Goal: Information Seeking & Learning: Learn about a topic

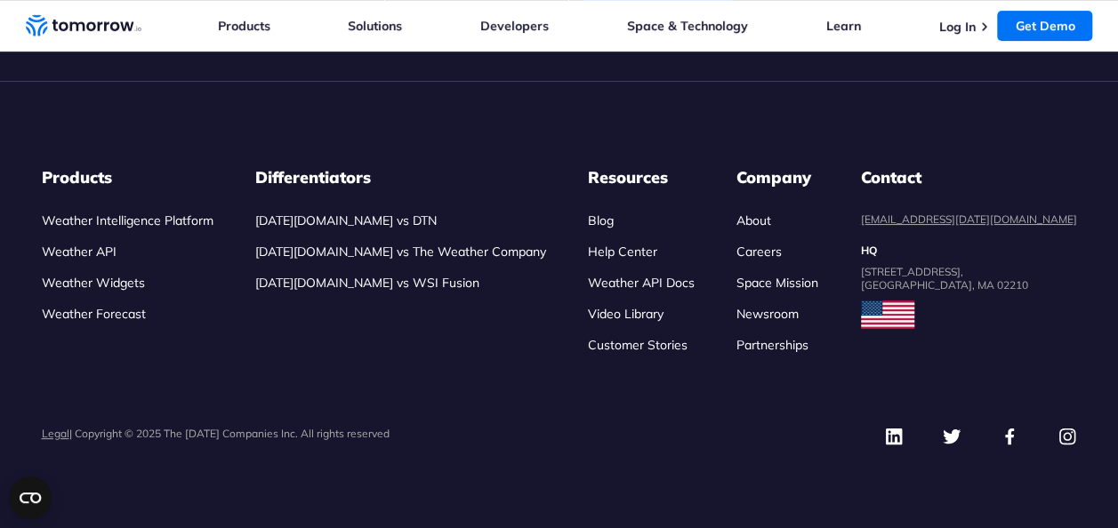
scroll to position [5346, 0]
click at [73, 9] on link "Read More" at bounding box center [88, 0] width 68 height 17
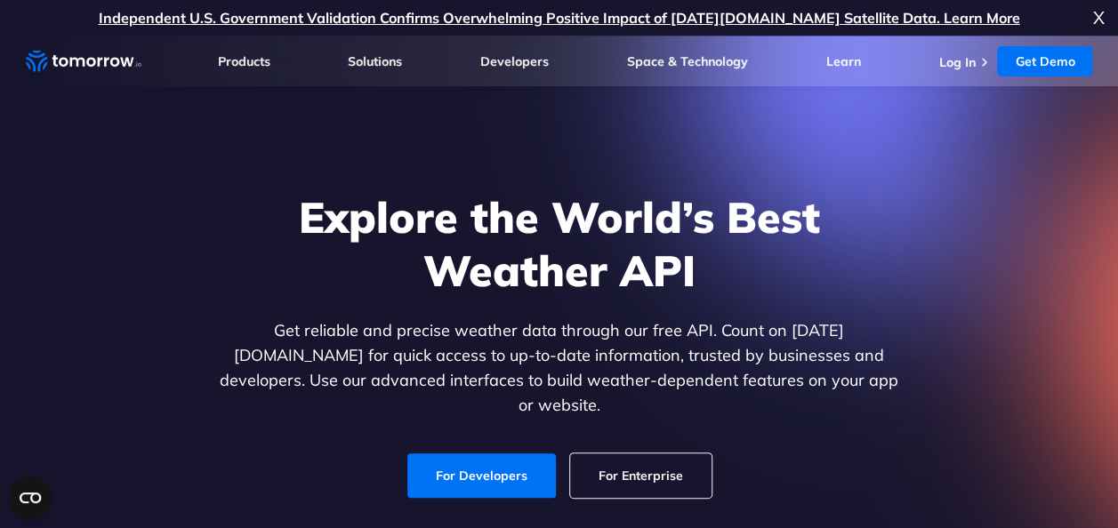
click at [637, 454] on link "For Enterprise" at bounding box center [640, 476] width 141 height 44
